Goal: Transaction & Acquisition: Book appointment/travel/reservation

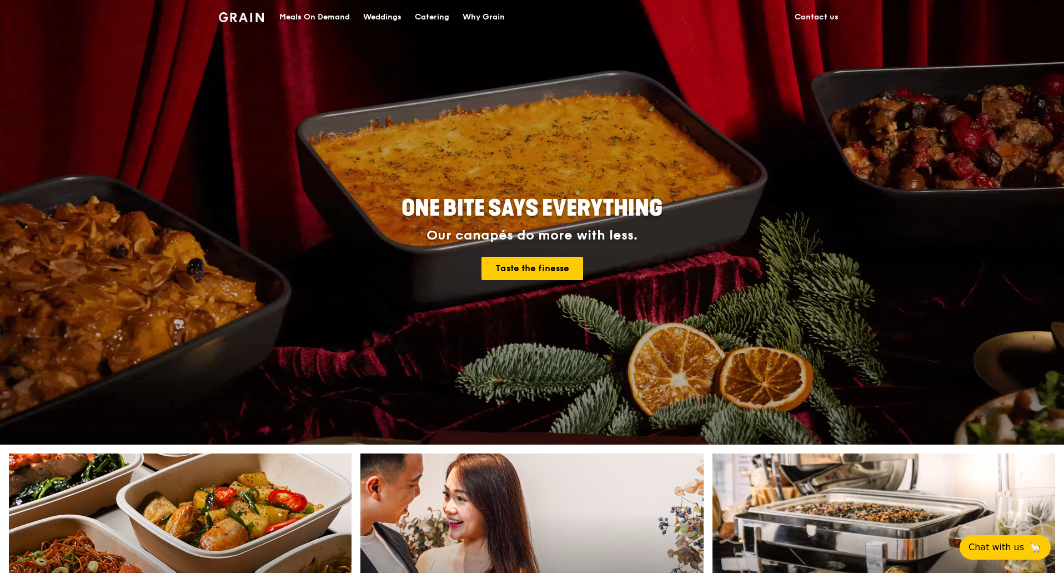
click at [438, 19] on div "Catering" at bounding box center [432, 17] width 34 height 33
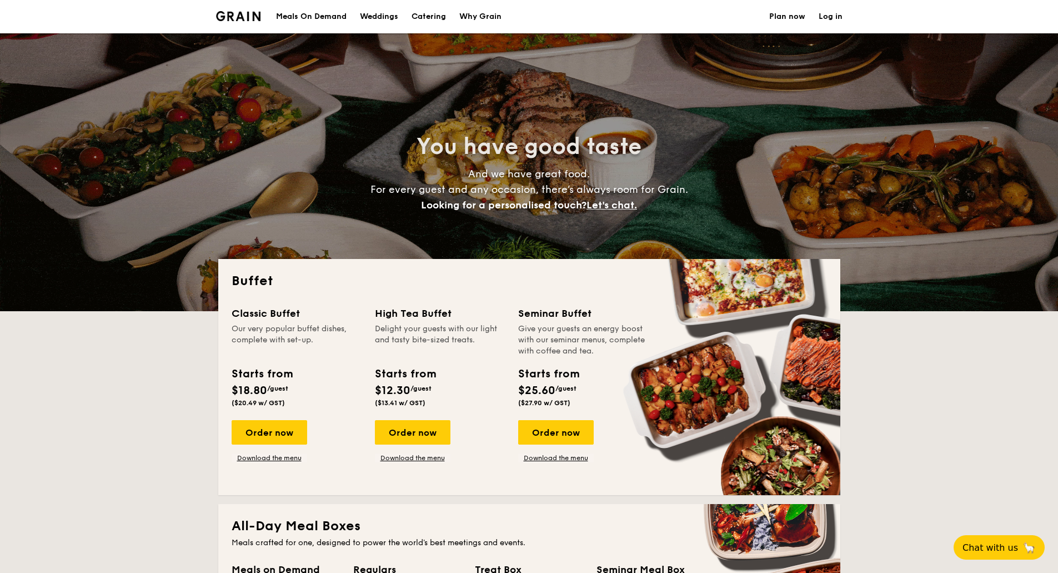
select select
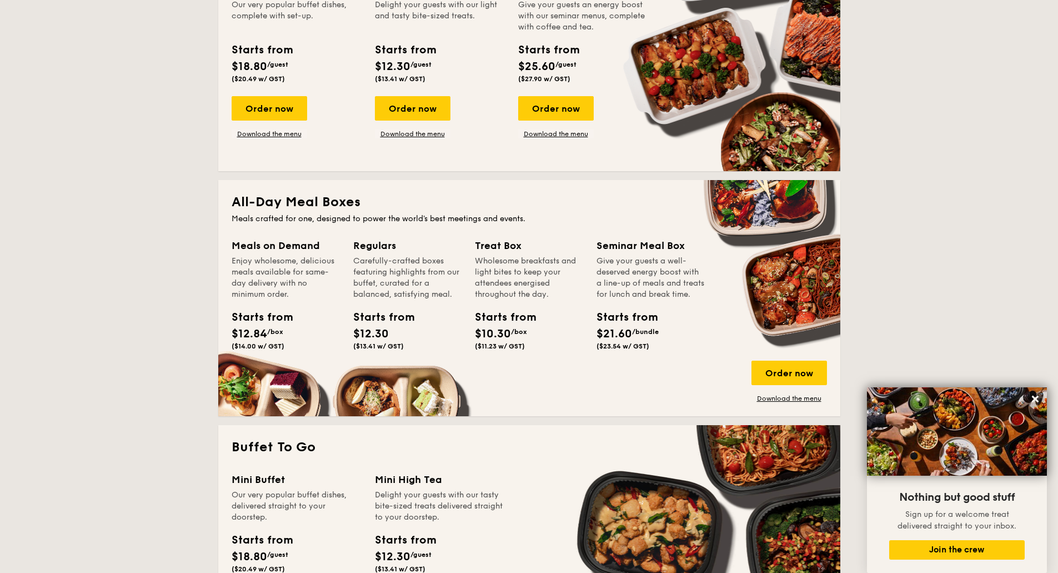
scroll to position [111, 0]
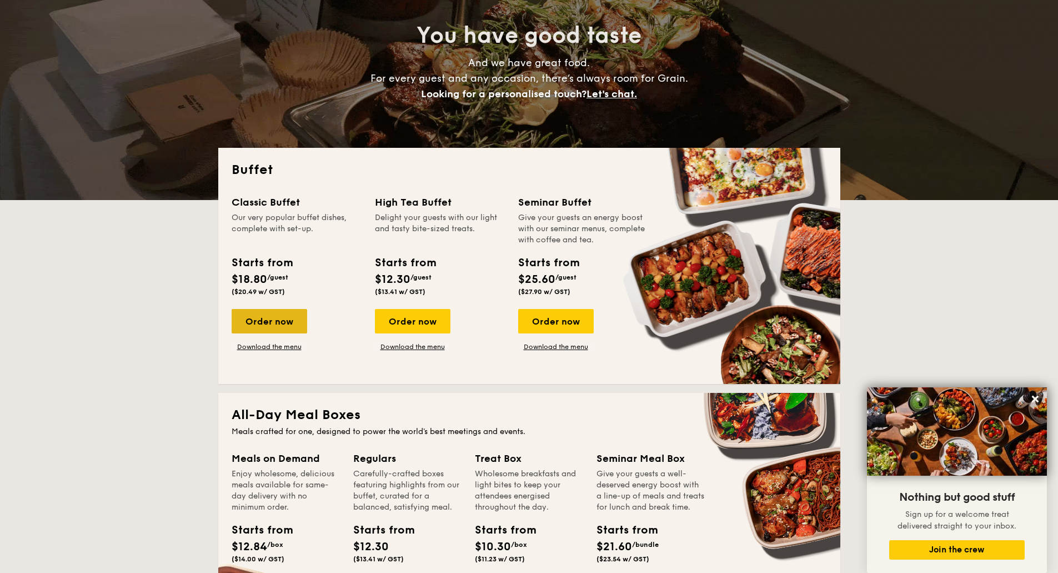
click at [282, 320] on div "Order now" at bounding box center [270, 321] width 76 height 24
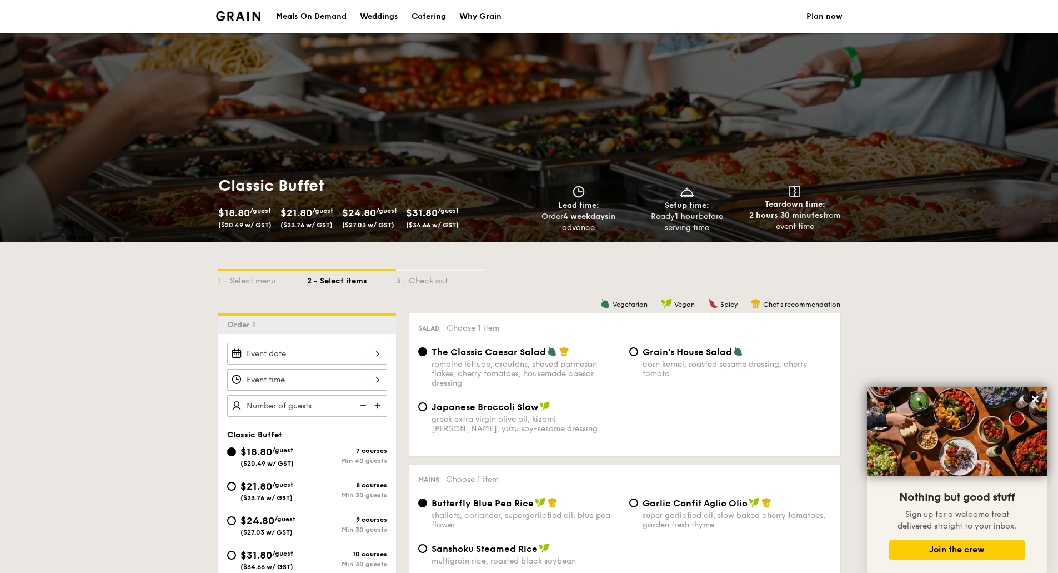
click at [340, 346] on div at bounding box center [307, 354] width 160 height 22
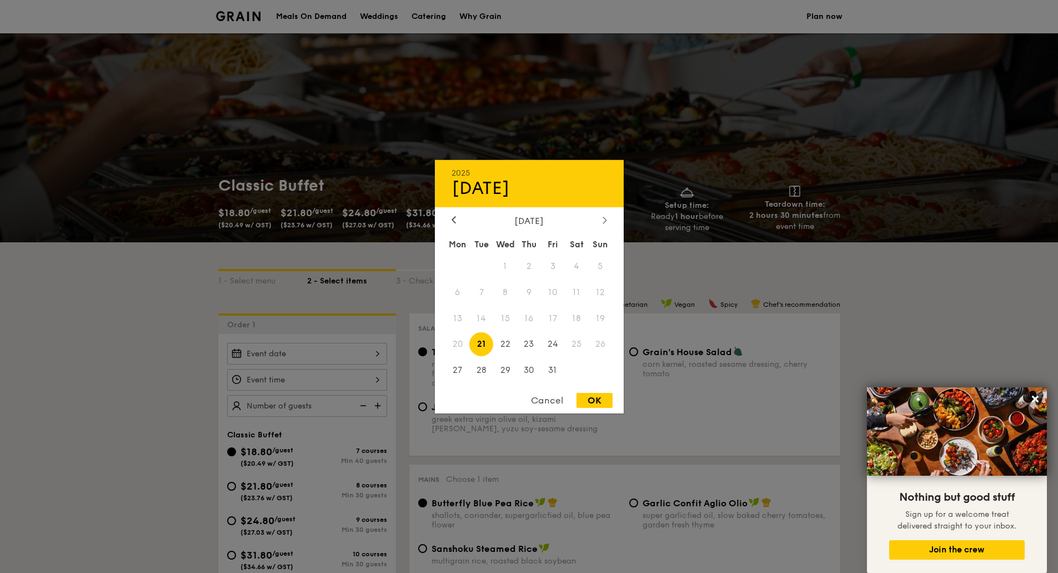
click at [606, 221] on icon at bounding box center [605, 219] width 4 height 7
click at [578, 318] on span "15" at bounding box center [577, 318] width 24 height 24
click at [595, 399] on div "OK" at bounding box center [594, 400] width 36 height 15
type input "Nov 15, 2025"
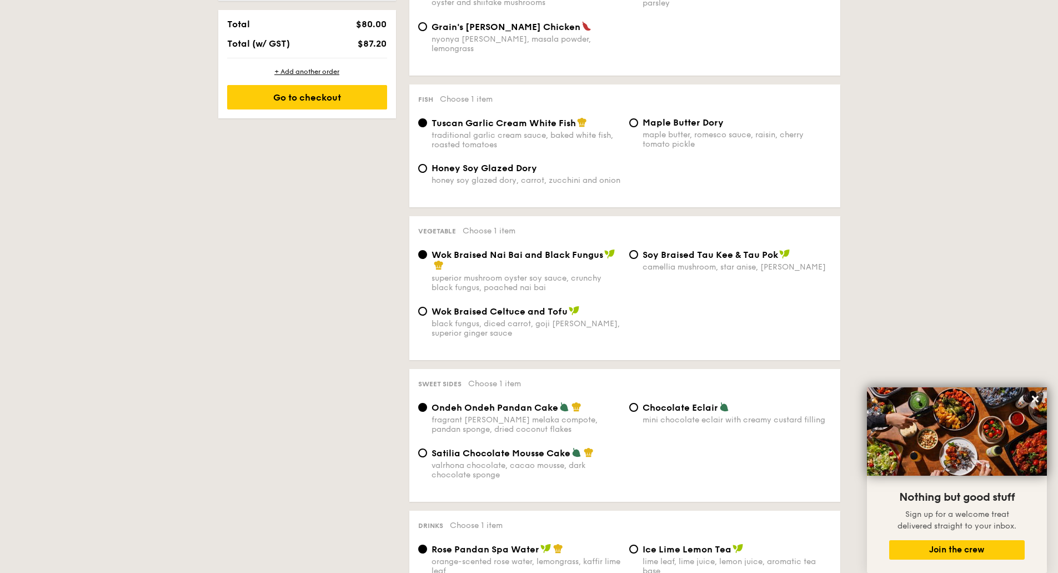
scroll to position [666, 0]
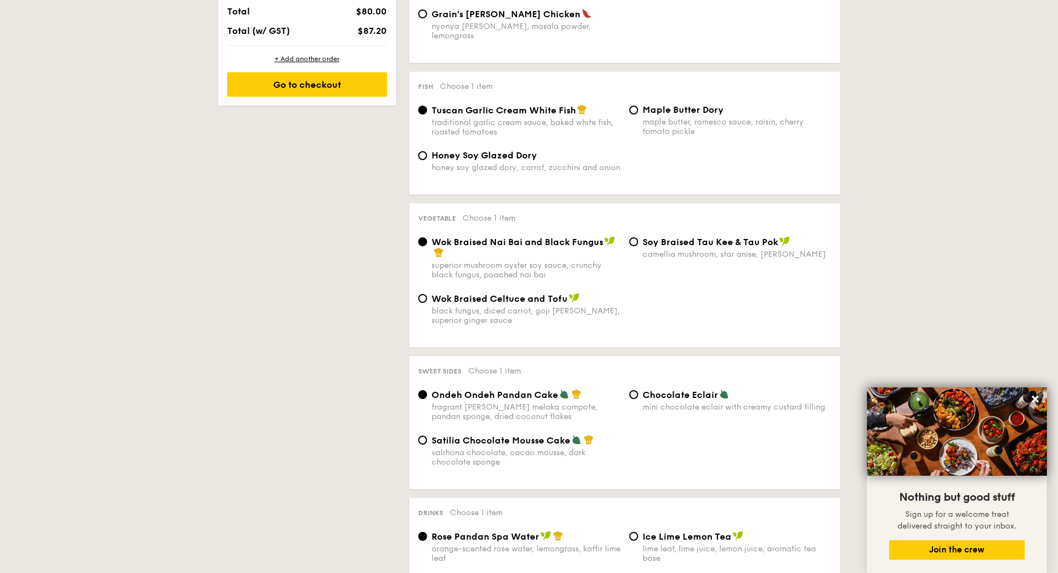
click at [491, 435] on span "Satilia Chocolate Mousse Cake" at bounding box center [500, 440] width 139 height 11
click at [427, 435] on input "Satilia Chocolate Mousse Cake valrhona chocolate, cacao mousse, dark chocolate …" at bounding box center [422, 439] width 9 height 9
radio input "true"
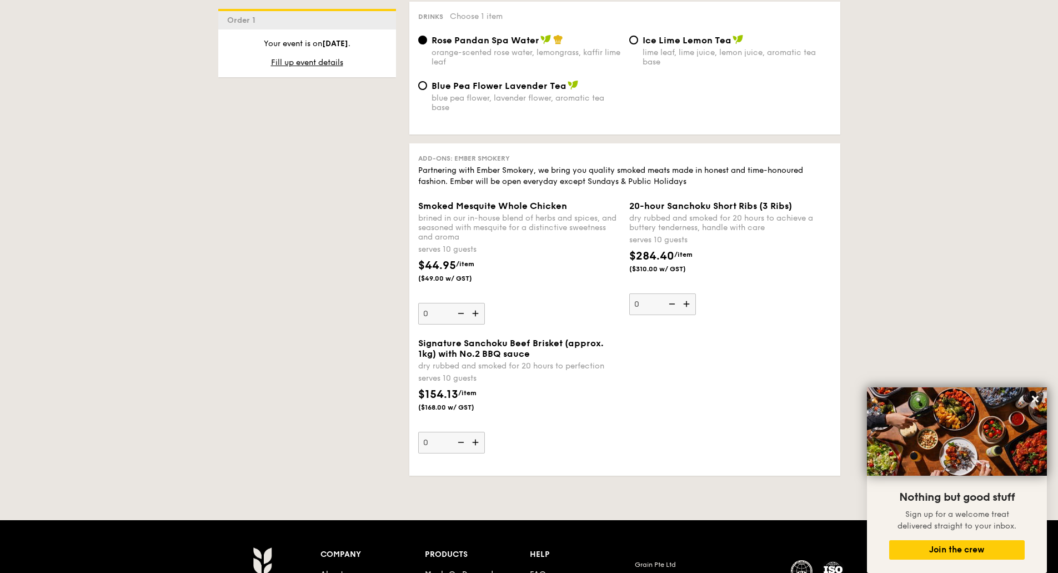
scroll to position [1166, 0]
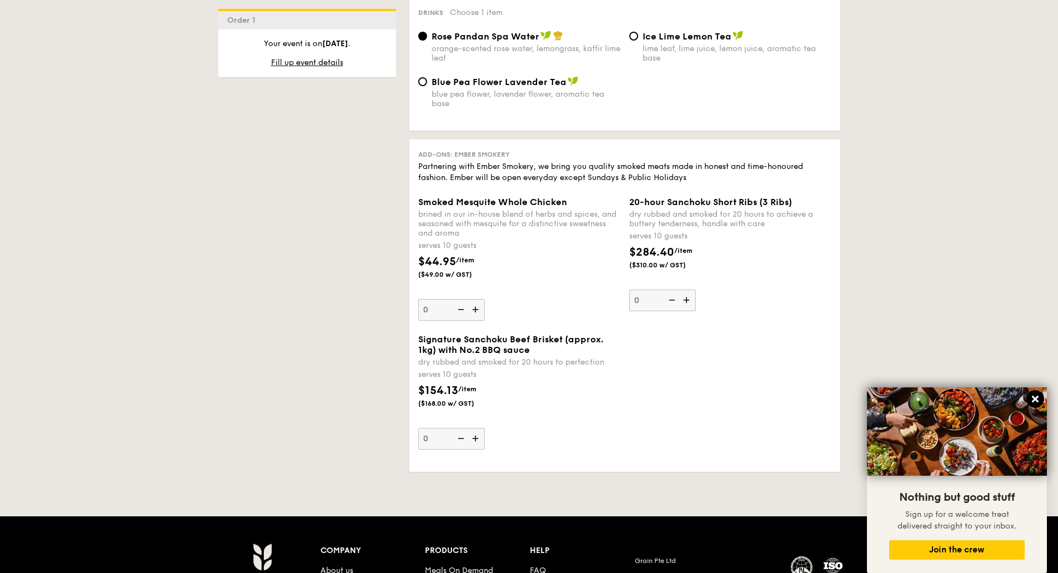
click at [1032, 399] on icon at bounding box center [1035, 399] width 10 height 10
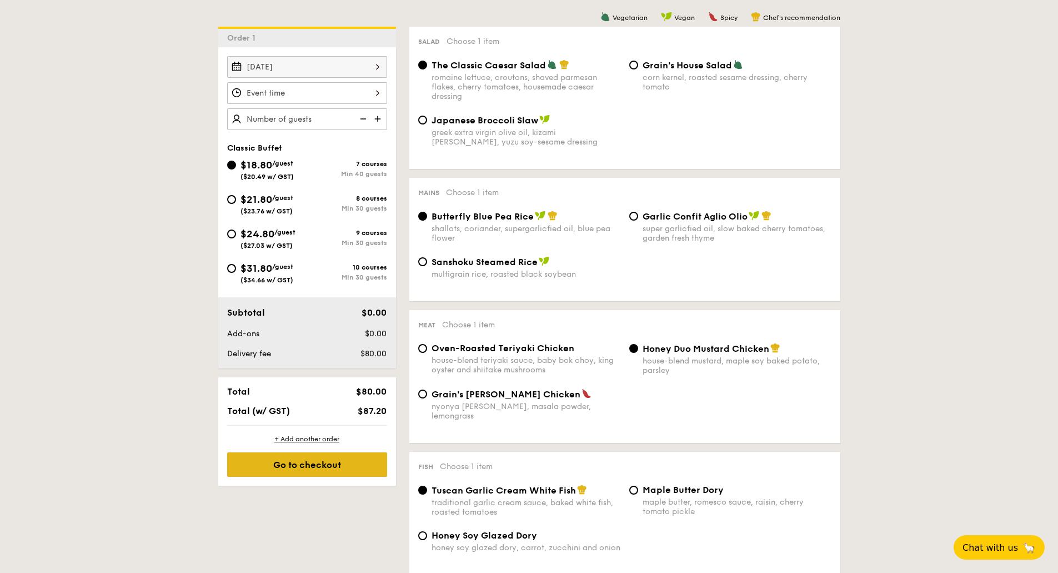
scroll to position [167, 0]
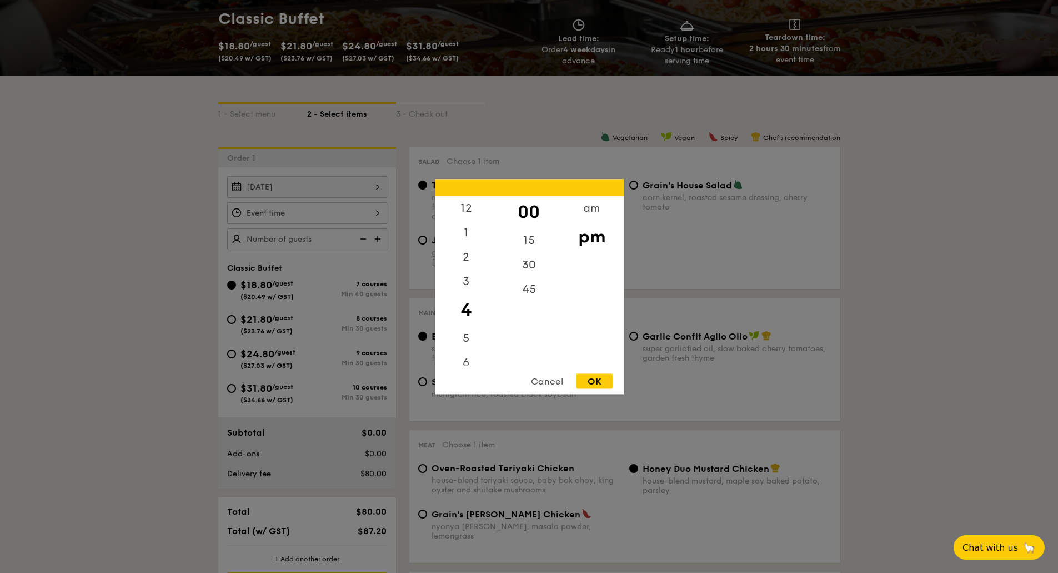
click at [370, 210] on div "12 1 2 3 4 5 6 7 8 9 10 11 00 15 30 45 am pm Cancel OK" at bounding box center [307, 213] width 160 height 22
click at [465, 288] on div "5" at bounding box center [466, 286] width 63 height 32
click at [538, 272] on div "30" at bounding box center [529, 268] width 63 height 32
click at [606, 382] on div "OK" at bounding box center [594, 380] width 36 height 15
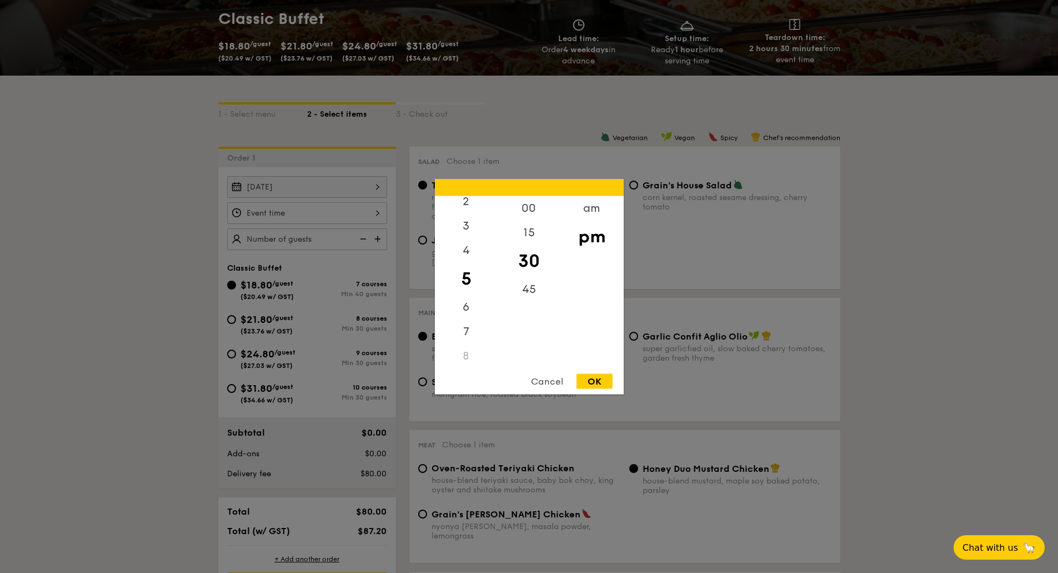
type input "5:30PM"
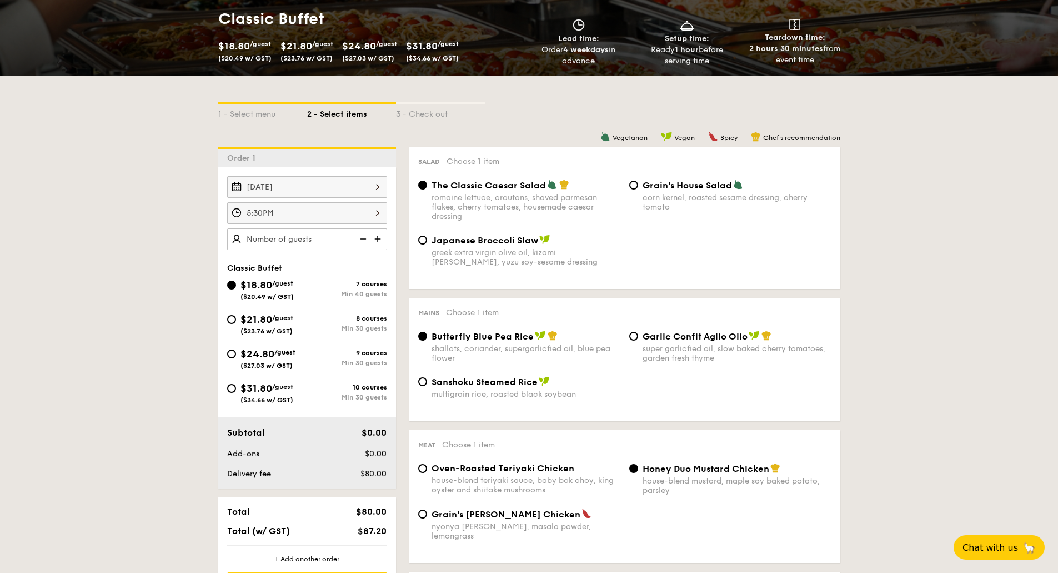
click at [384, 238] on img at bounding box center [378, 238] width 17 height 21
click at [380, 238] on img at bounding box center [378, 238] width 17 height 21
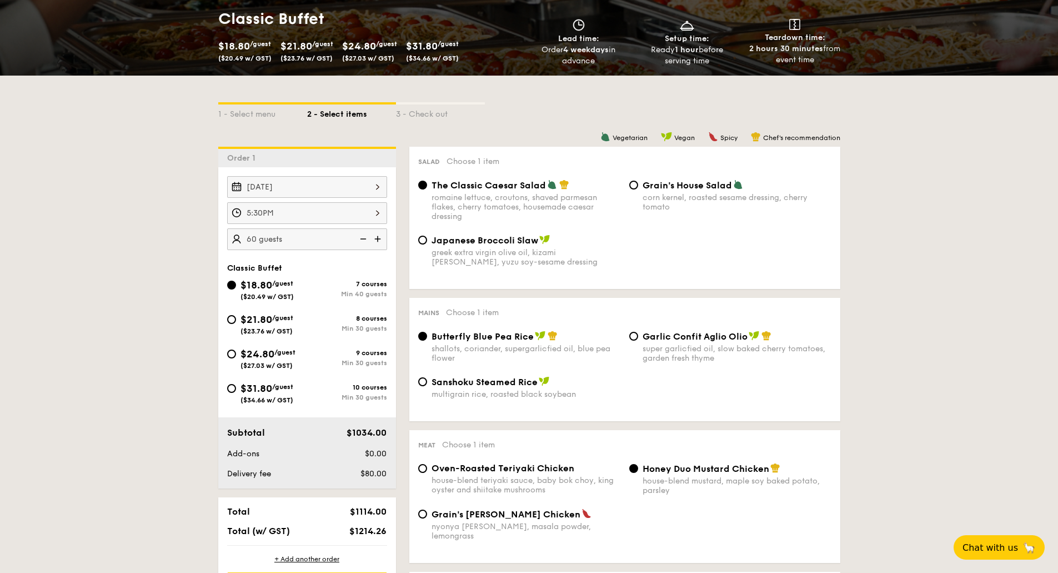
click at [380, 238] on img at bounding box center [378, 238] width 17 height 21
click at [363, 238] on img at bounding box center [362, 238] width 17 height 21
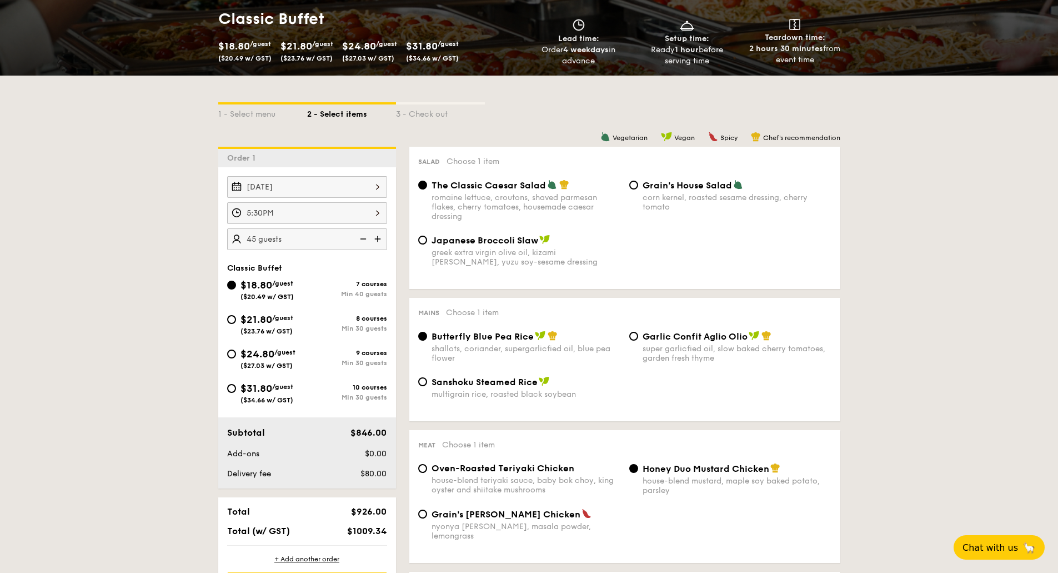
click at [363, 238] on img at bounding box center [362, 238] width 17 height 21
click at [364, 238] on img at bounding box center [362, 238] width 17 height 21
click at [365, 239] on img at bounding box center [362, 238] width 17 height 21
click at [364, 238] on img at bounding box center [362, 238] width 17 height 21
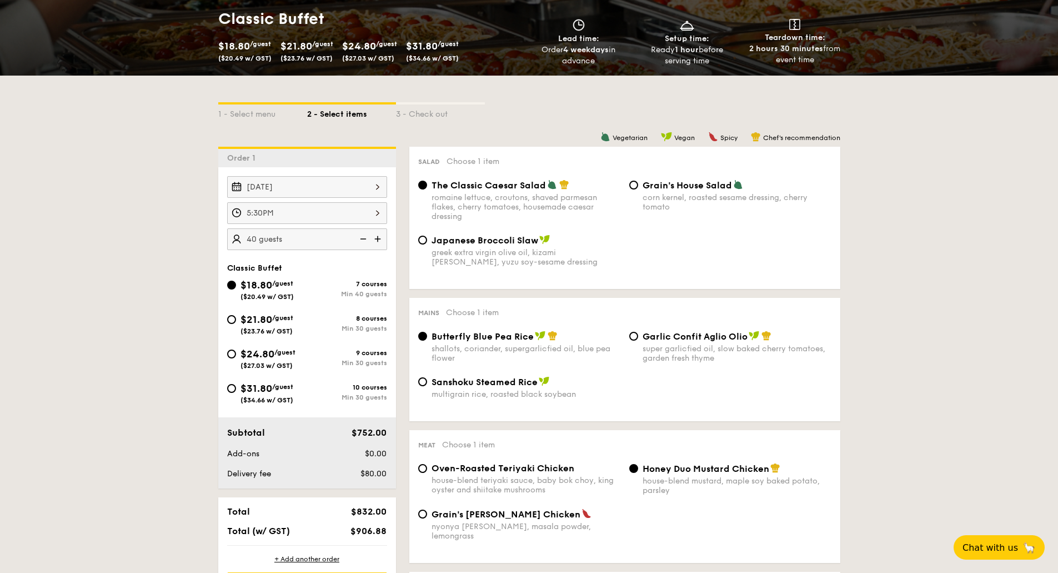
click at [355, 238] on img at bounding box center [362, 238] width 17 height 21
click at [360, 237] on img at bounding box center [362, 238] width 17 height 21
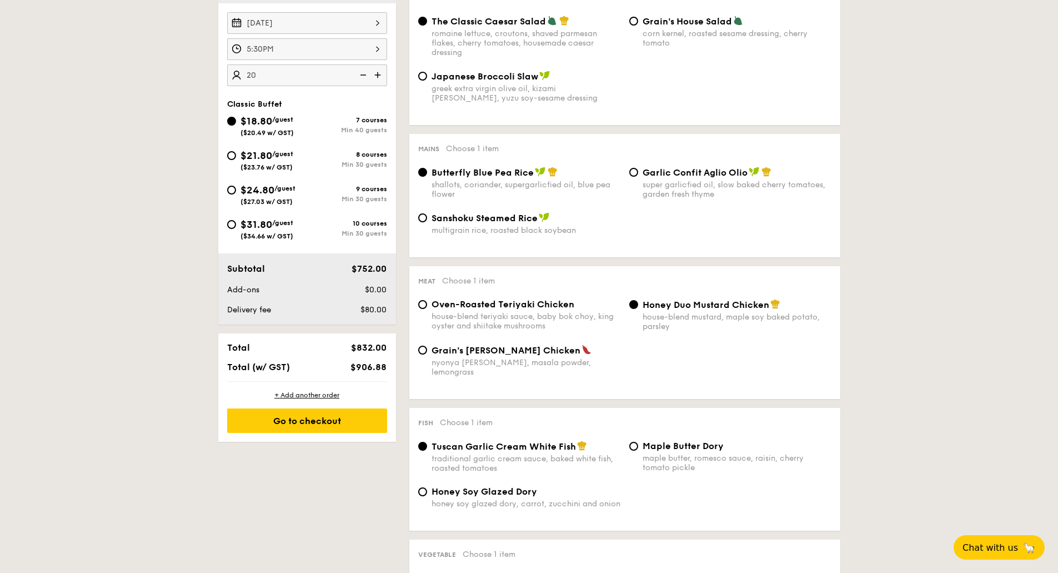
scroll to position [333, 0]
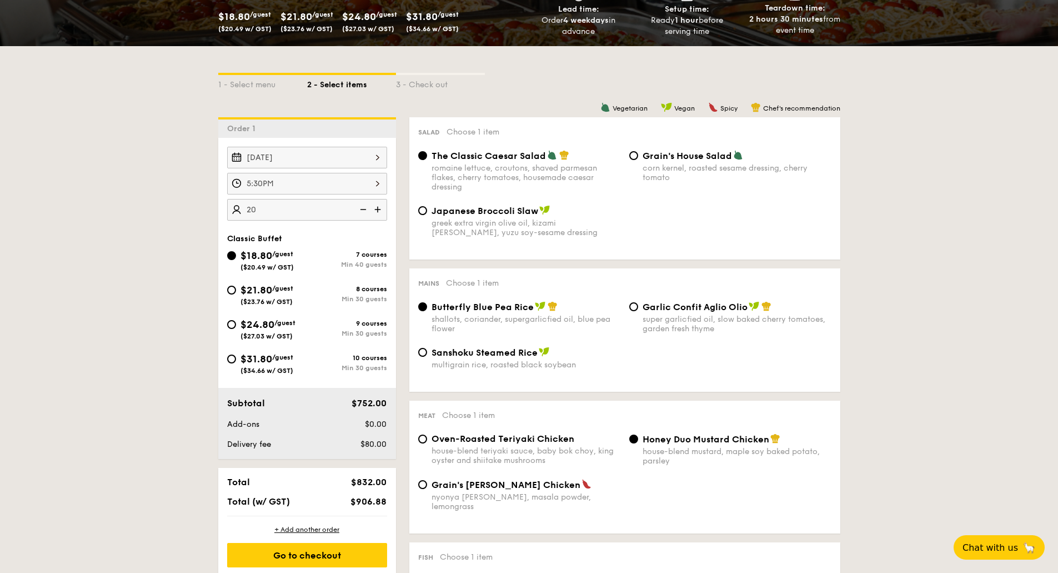
scroll to position [167, 0]
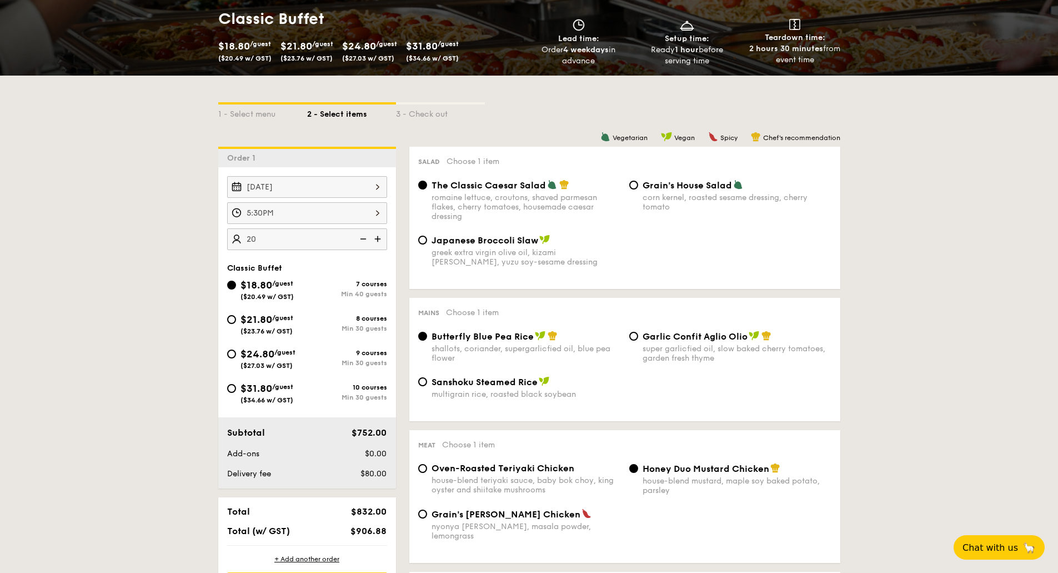
type input "40 guests"
drag, startPoint x: 205, startPoint y: 367, endPoint x: 277, endPoint y: 370, distance: 72.3
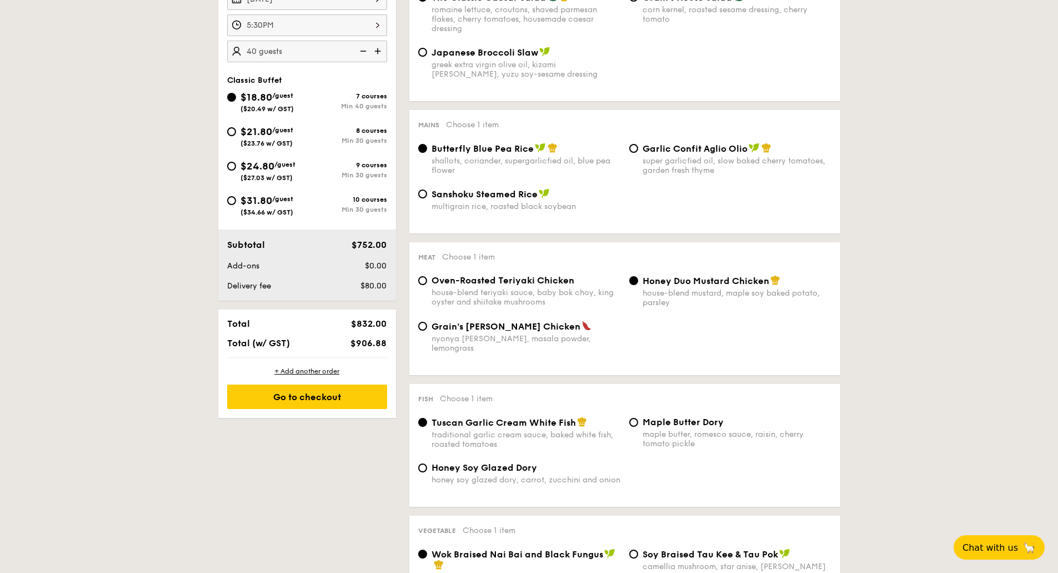
scroll to position [389, 0]
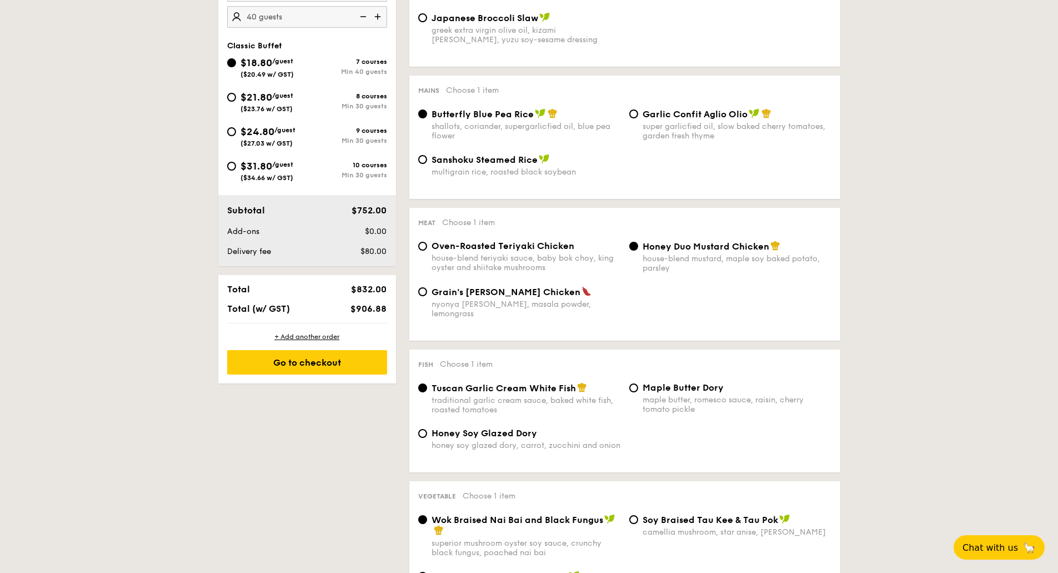
drag, startPoint x: 332, startPoint y: 363, endPoint x: 330, endPoint y: 421, distance: 58.3
click at [330, 421] on div "1 - Select menu 2 - Select items 3 - Check out Order 1 Nov 15, 2025 5:30PM 40 g…" at bounding box center [529, 551] width 640 height 1396
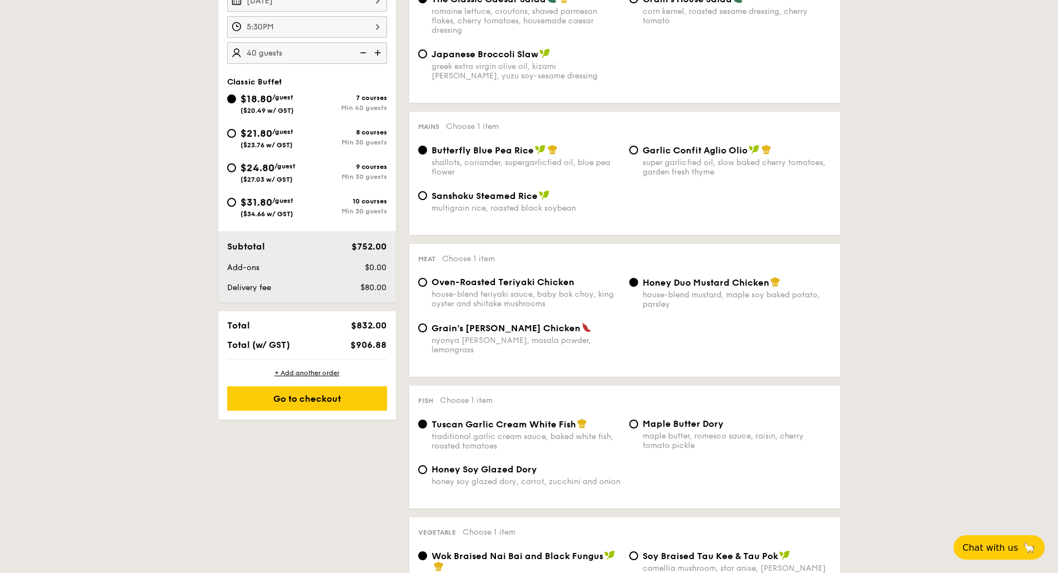
scroll to position [333, 0]
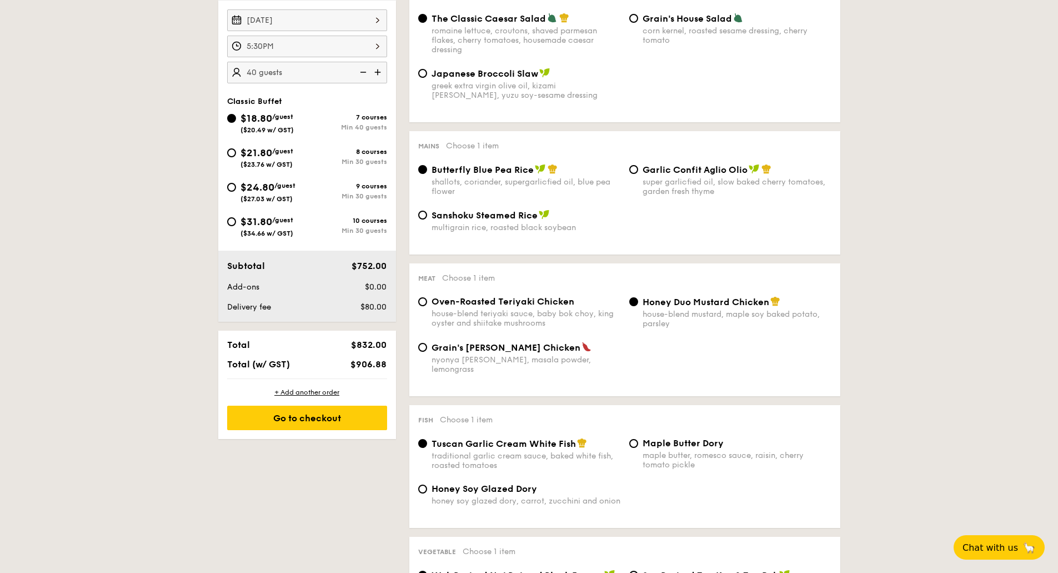
click at [364, 72] on img at bounding box center [362, 72] width 17 height 21
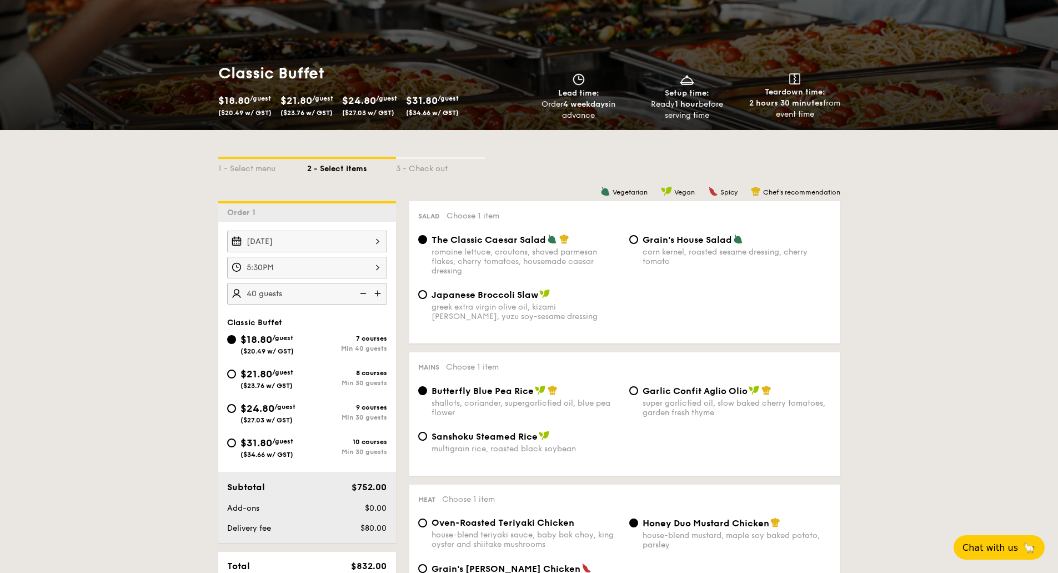
scroll to position [111, 0]
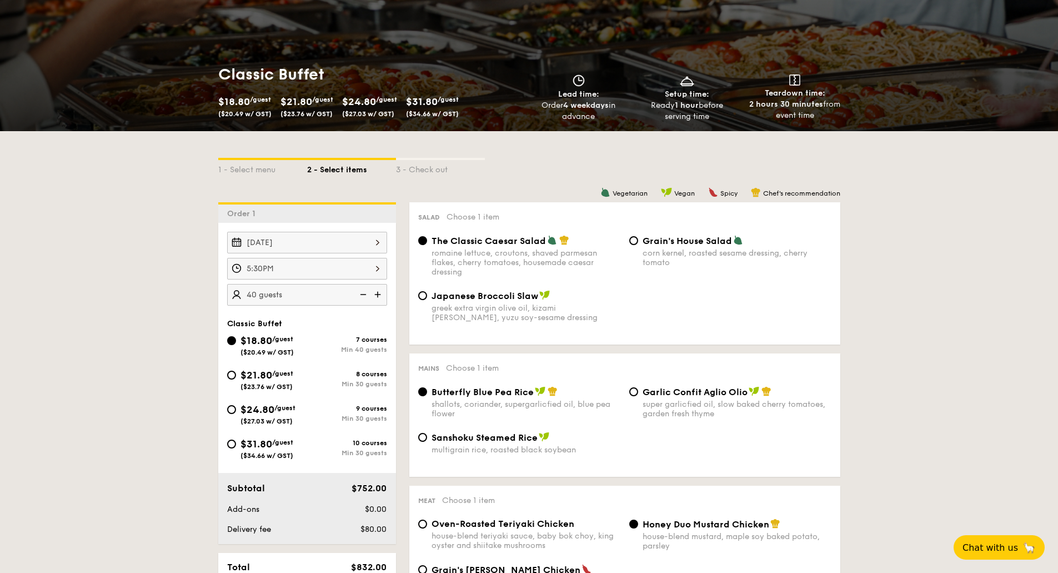
click at [649, 160] on div "1 - Select menu 2 - Select items 3 - Check out" at bounding box center [529, 167] width 622 height 18
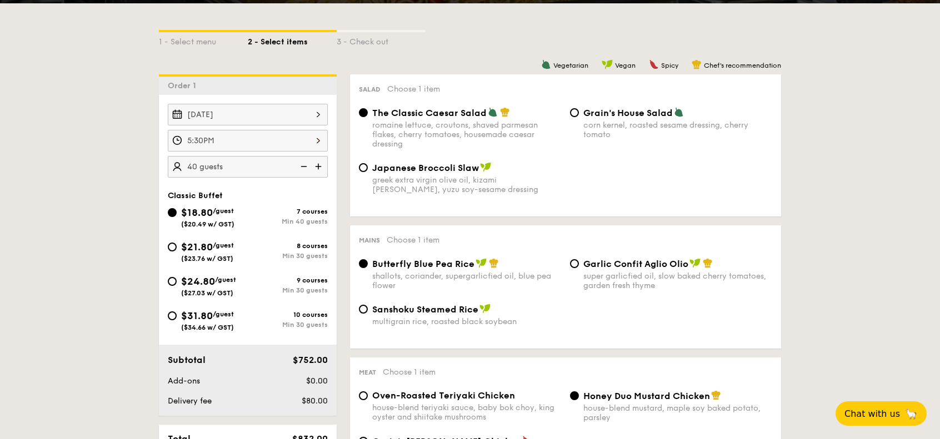
scroll to position [72, 0]
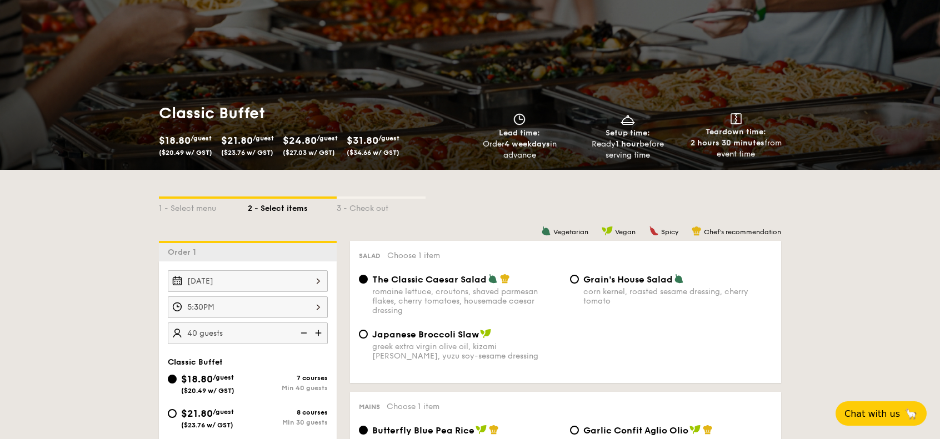
click at [186, 140] on span "$18.80" at bounding box center [175, 140] width 32 height 12
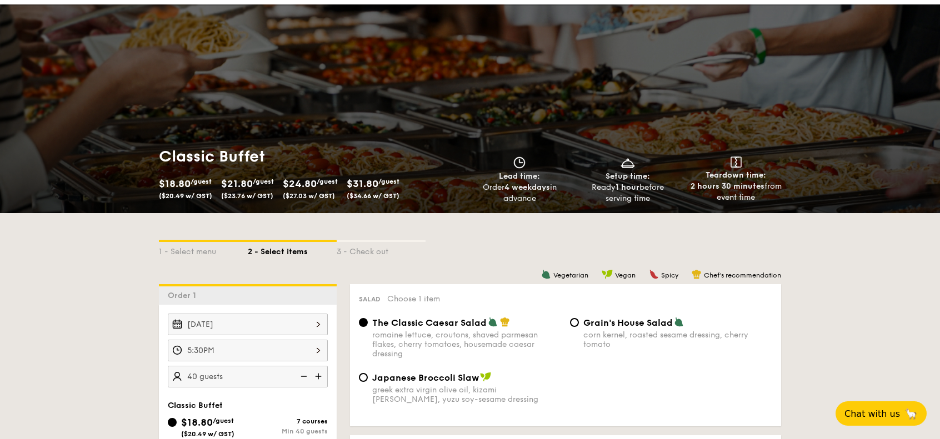
scroll to position [0, 0]
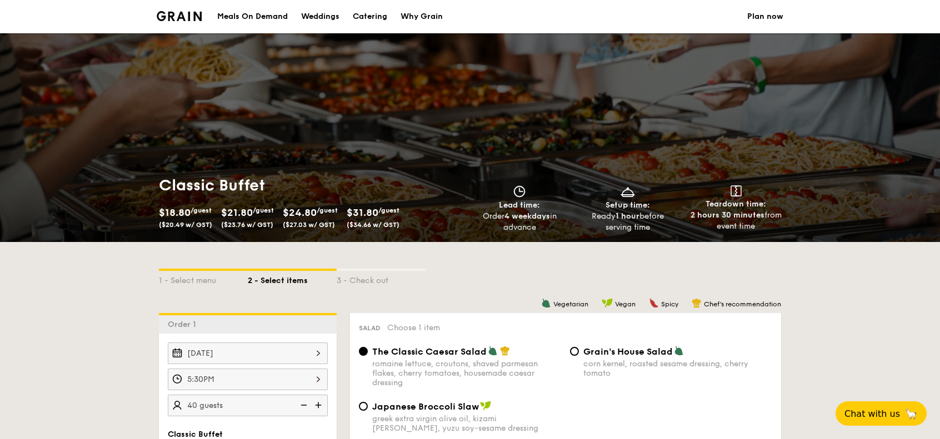
click at [355, 13] on div "Catering" at bounding box center [370, 16] width 34 height 33
select select
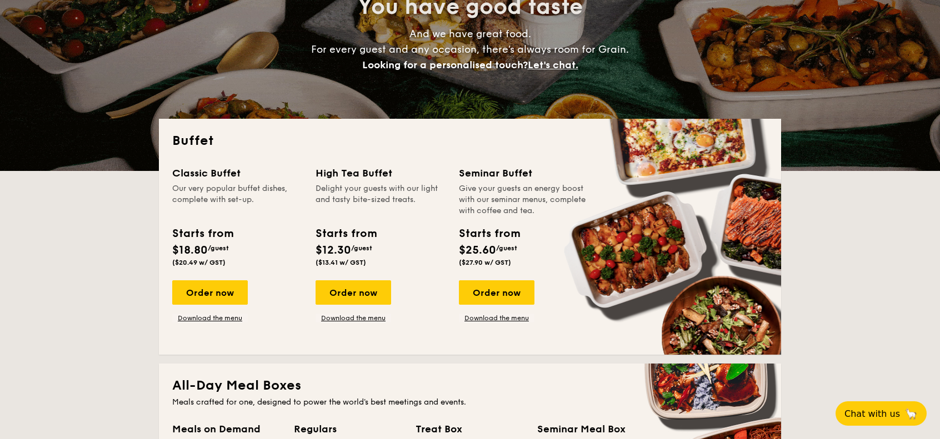
scroll to position [167, 0]
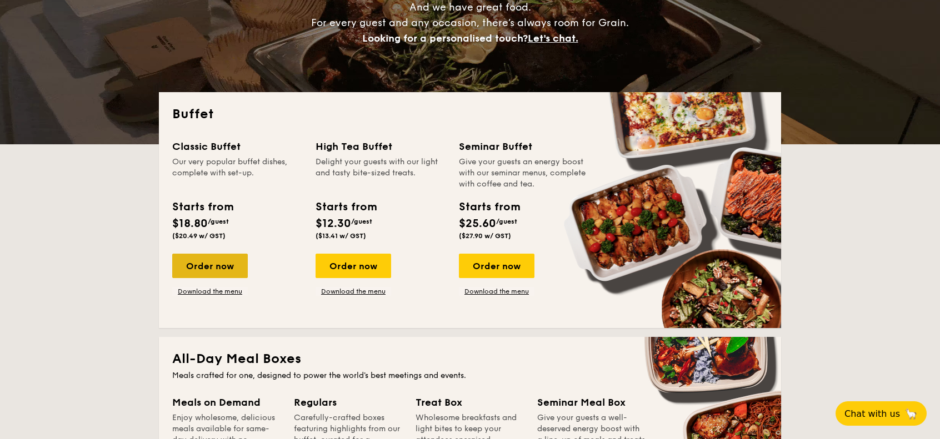
click at [220, 260] on div "Order now" at bounding box center [210, 266] width 76 height 24
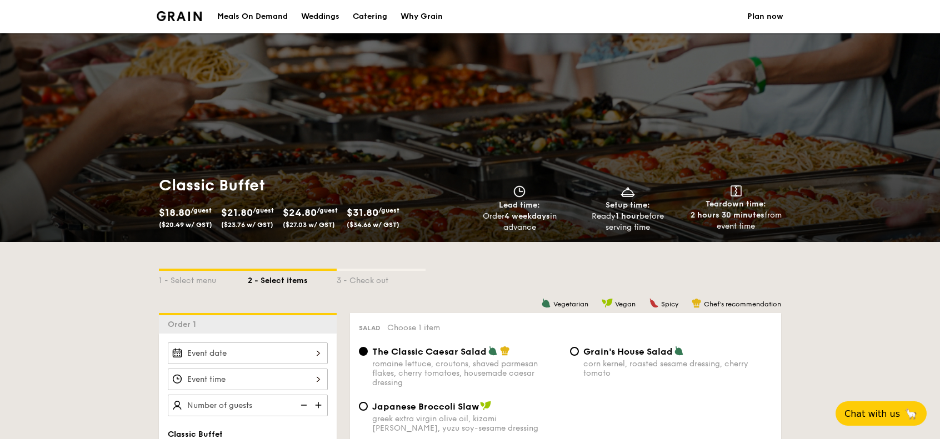
scroll to position [111, 0]
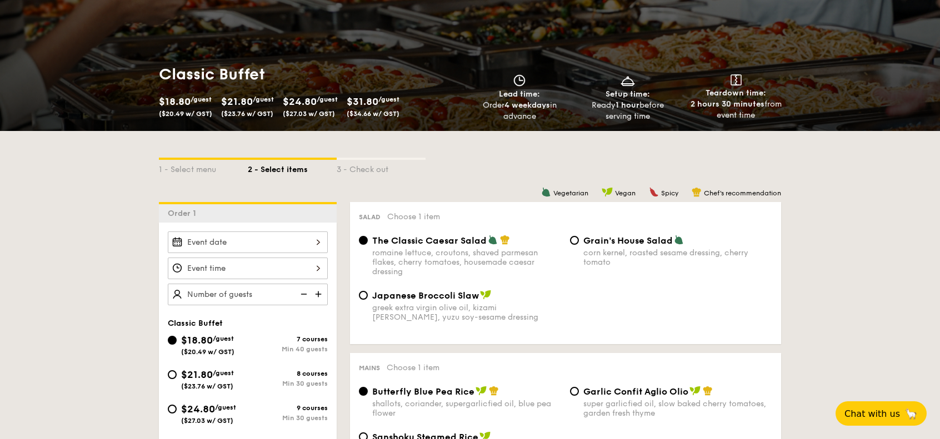
click at [315, 291] on img at bounding box center [319, 294] width 17 height 21
click at [304, 293] on img at bounding box center [302, 294] width 17 height 21
type input "40 guests"
click at [304, 293] on img at bounding box center [302, 294] width 17 height 21
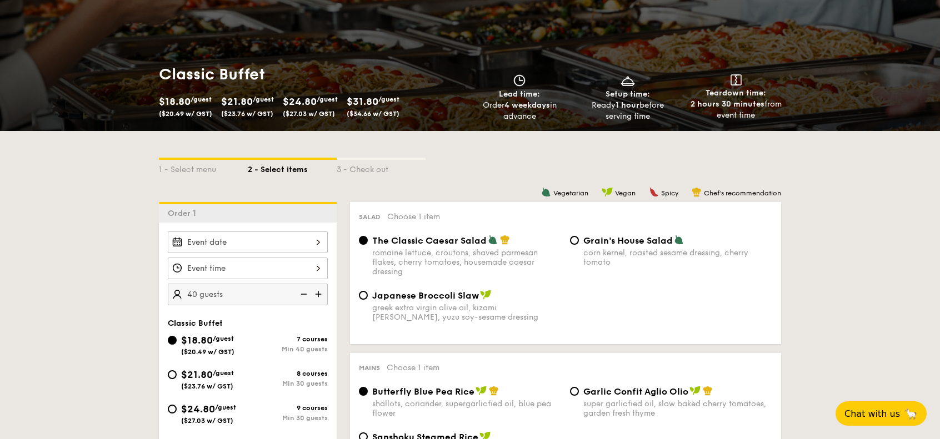
click at [304, 293] on img at bounding box center [302, 294] width 17 height 21
click at [305, 293] on img at bounding box center [302, 294] width 17 height 21
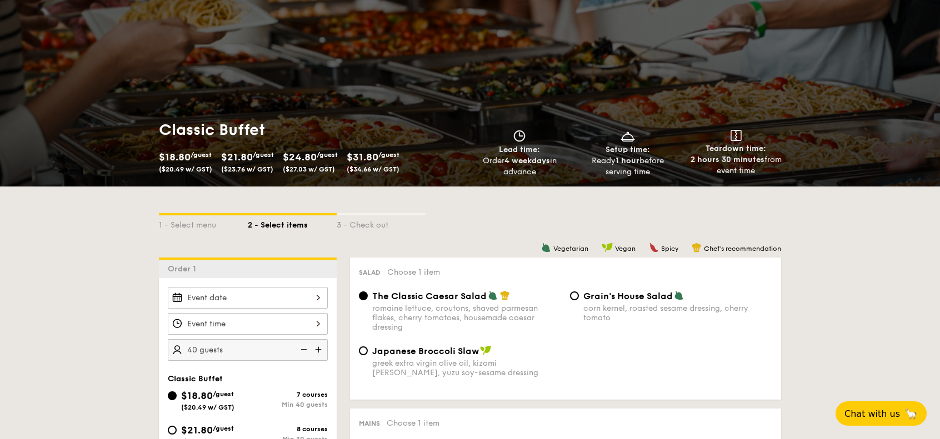
scroll to position [167, 0]
